Goal: Information Seeking & Learning: Learn about a topic

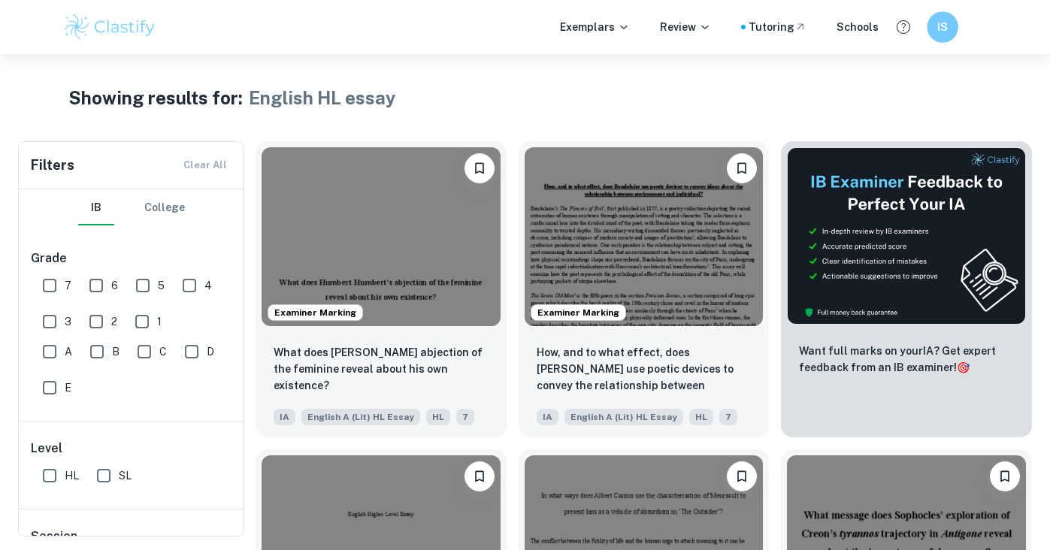
click at [946, 29] on h6 "IS" at bounding box center [942, 27] width 18 height 17
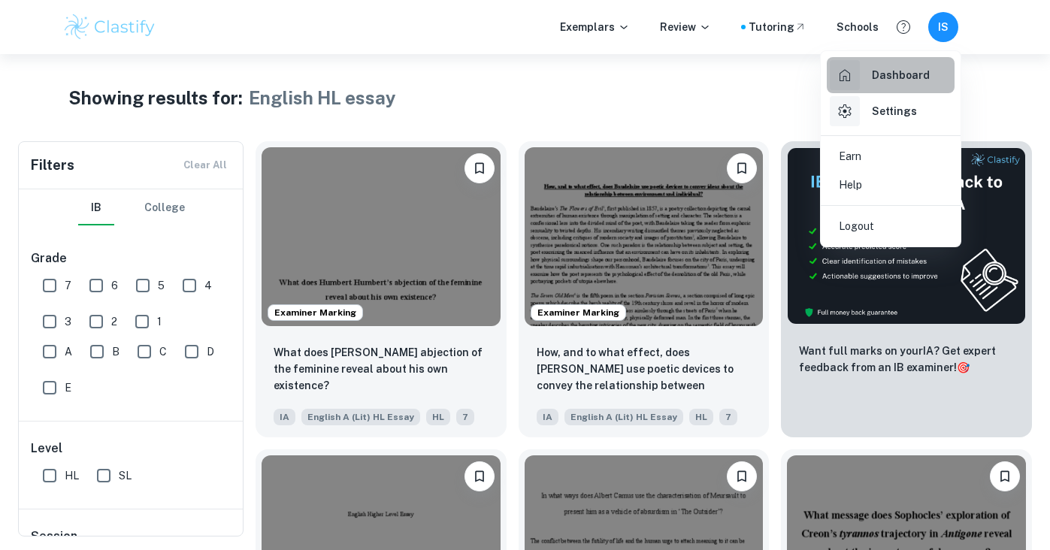
click at [872, 67] on h6 "Dashboard" at bounding box center [901, 75] width 58 height 17
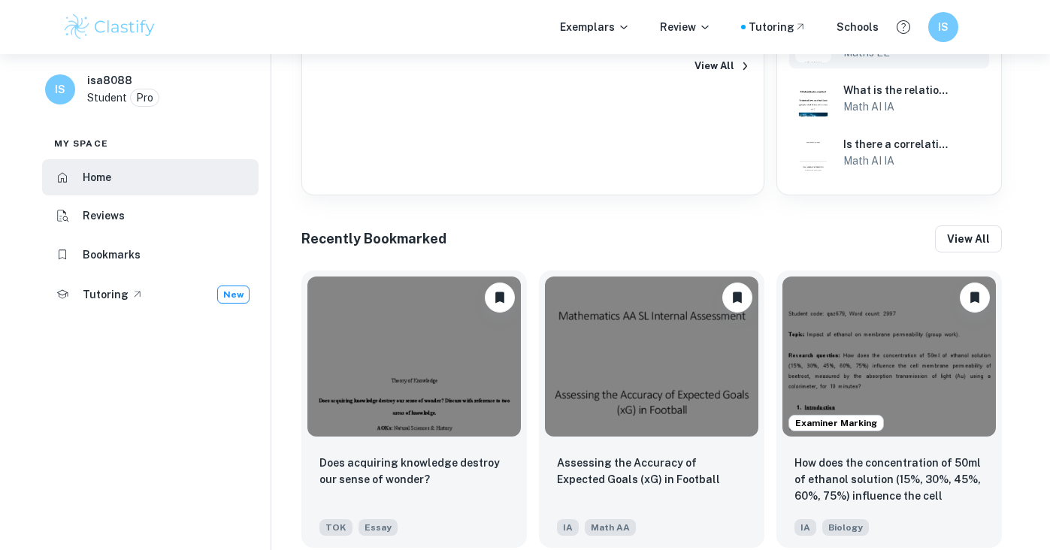
scroll to position [651, 0]
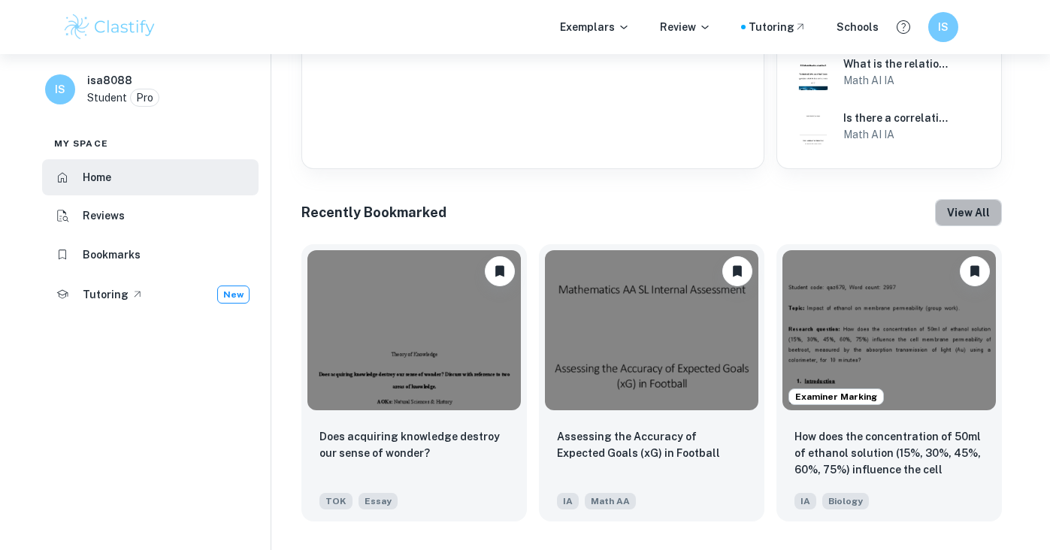
click at [989, 204] on button "View all" at bounding box center [968, 212] width 67 height 27
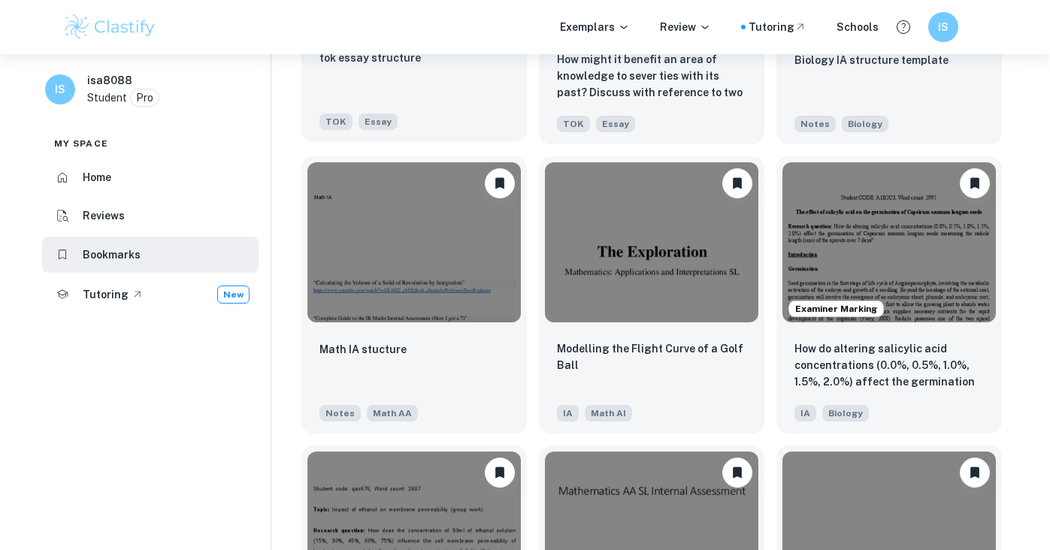
scroll to position [273, 0]
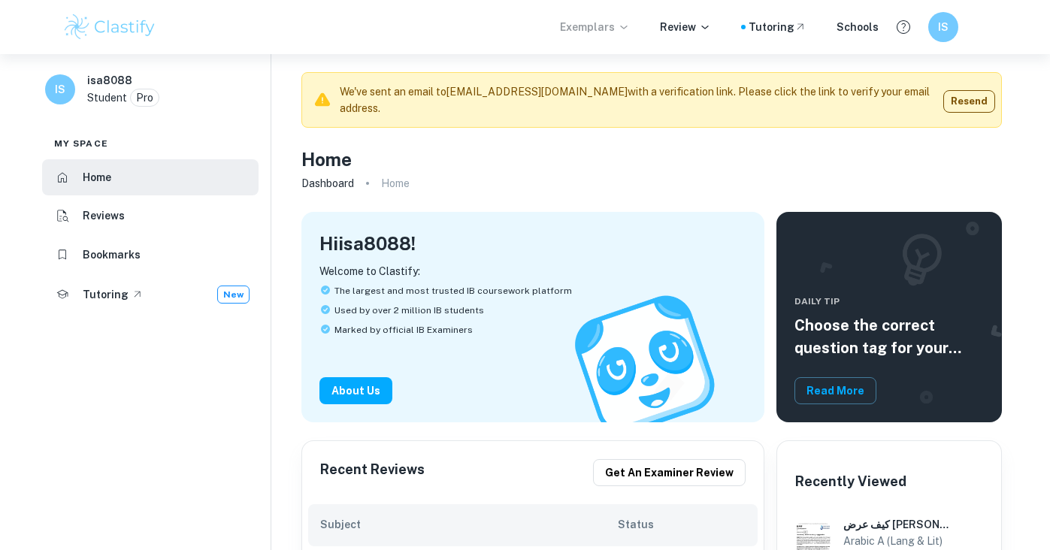
click at [595, 35] on p "Exemplars" at bounding box center [595, 27] width 70 height 17
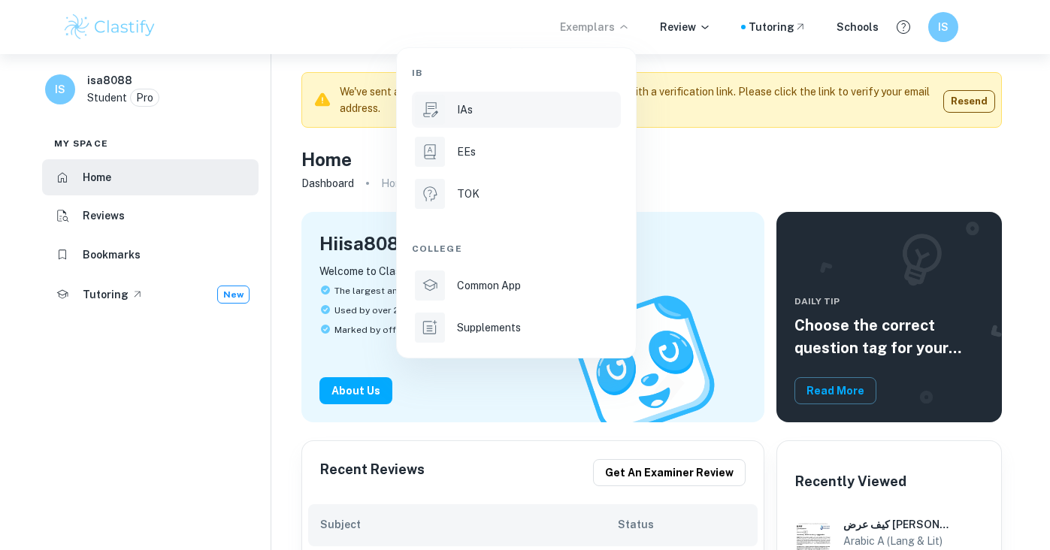
click at [459, 105] on p "IAs" at bounding box center [465, 109] width 16 height 17
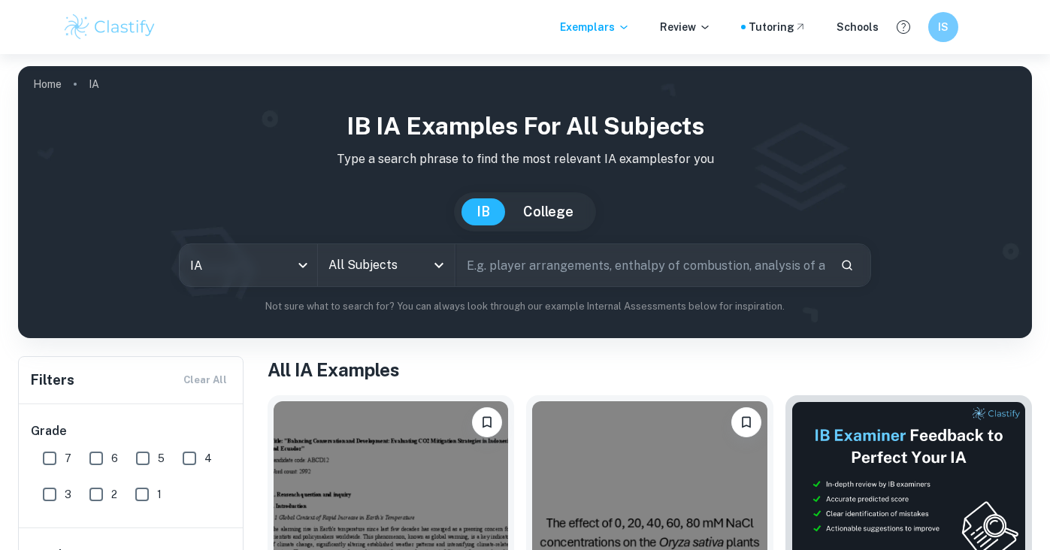
click at [388, 262] on input "All Subjects" at bounding box center [375, 265] width 101 height 29
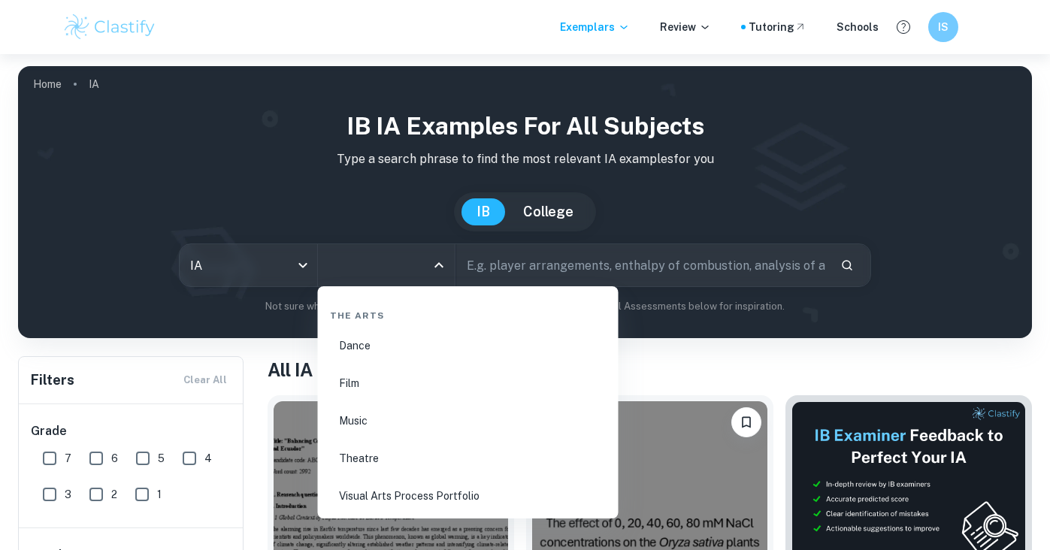
scroll to position [2910, 0]
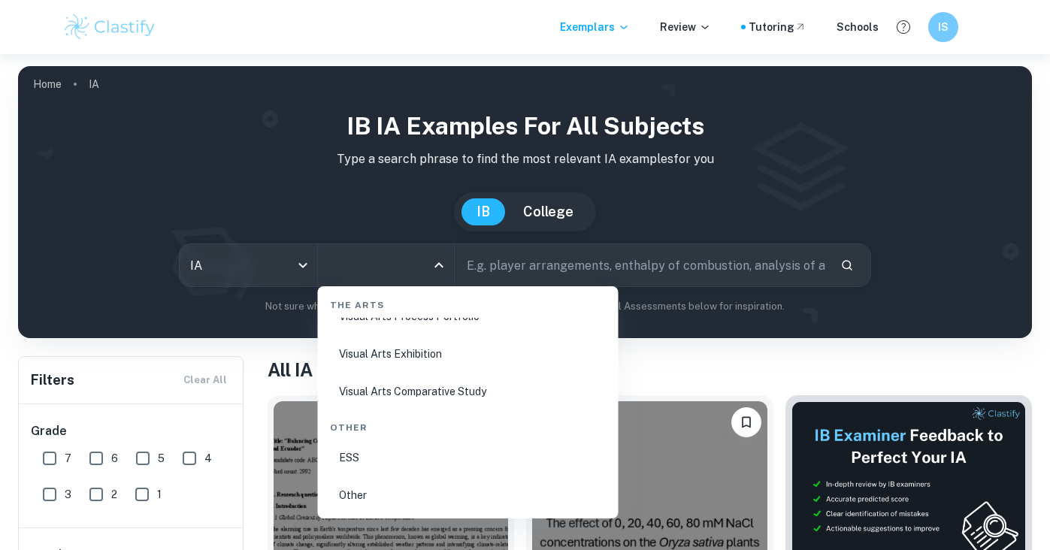
click at [423, 400] on li "Visual Arts Comparative Study" at bounding box center [468, 391] width 289 height 35
type input "Visual Arts Comparative Study"
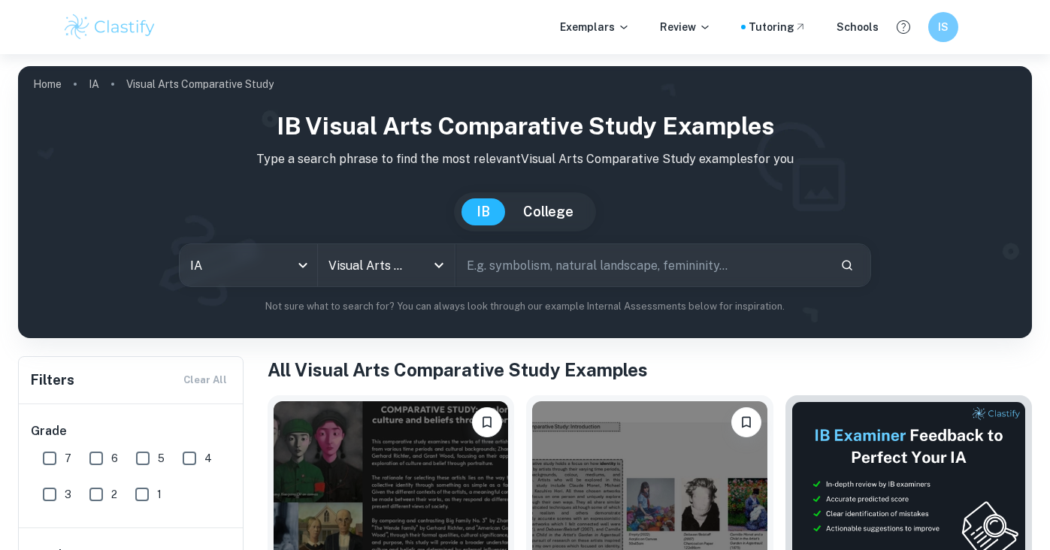
scroll to position [230, 0]
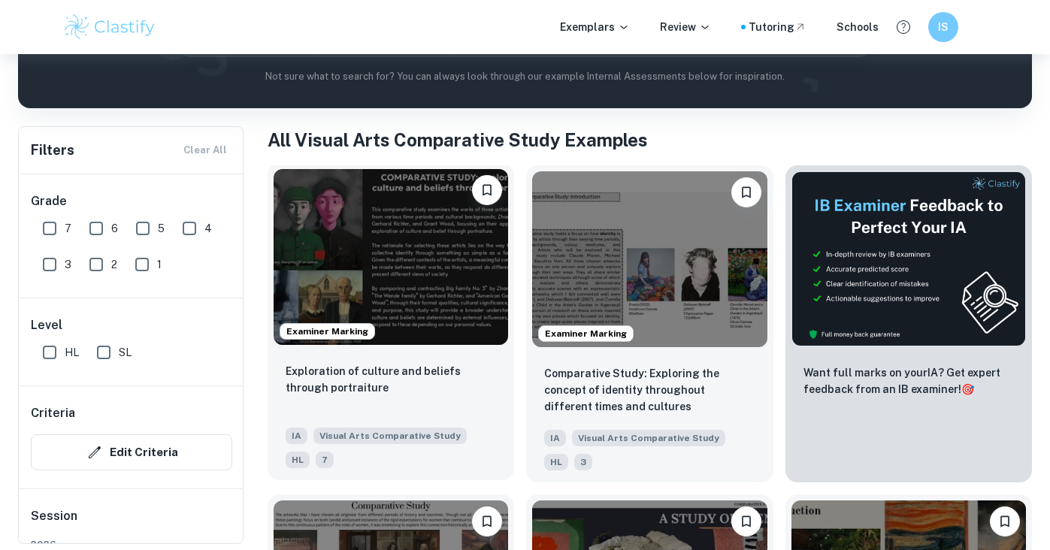
click at [434, 235] on img at bounding box center [390, 257] width 234 height 176
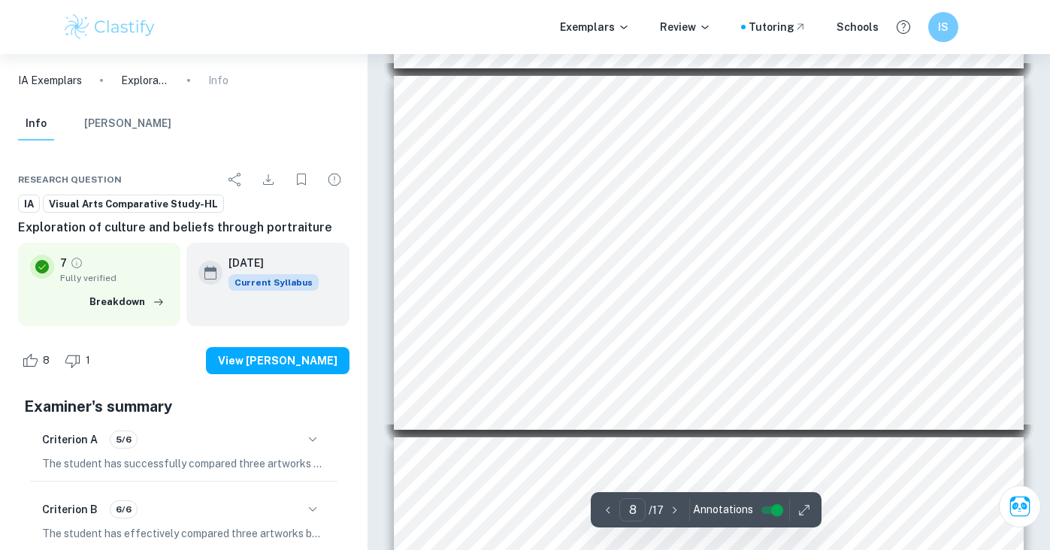
scroll to position [2627, 0]
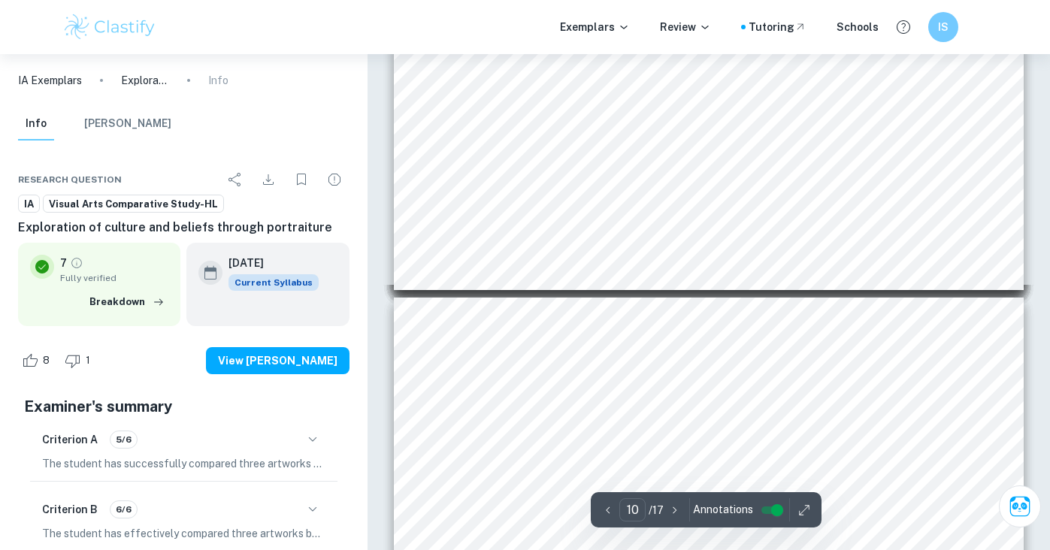
type input "11"
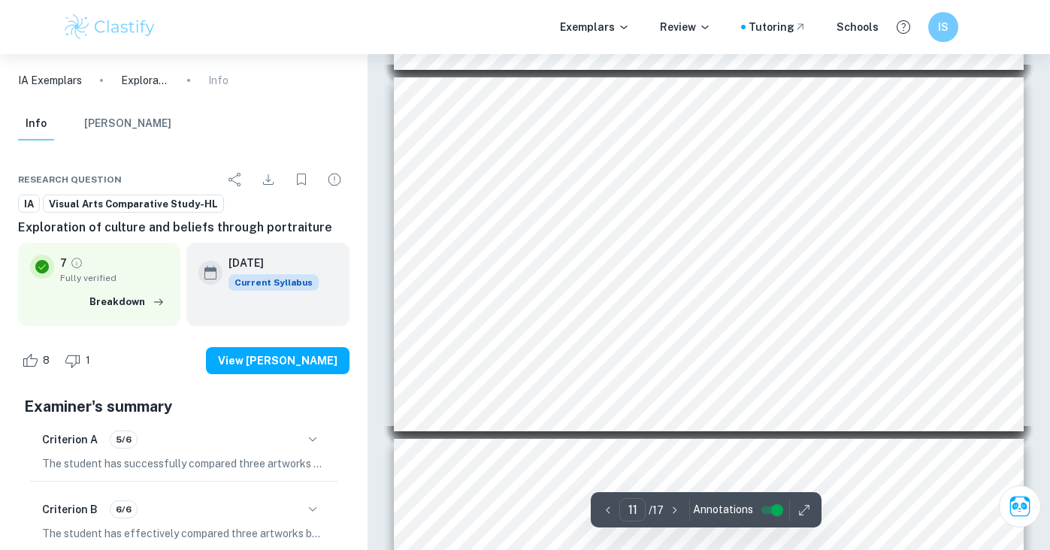
scroll to position [3707, 0]
